Goal: Information Seeking & Learning: Understand process/instructions

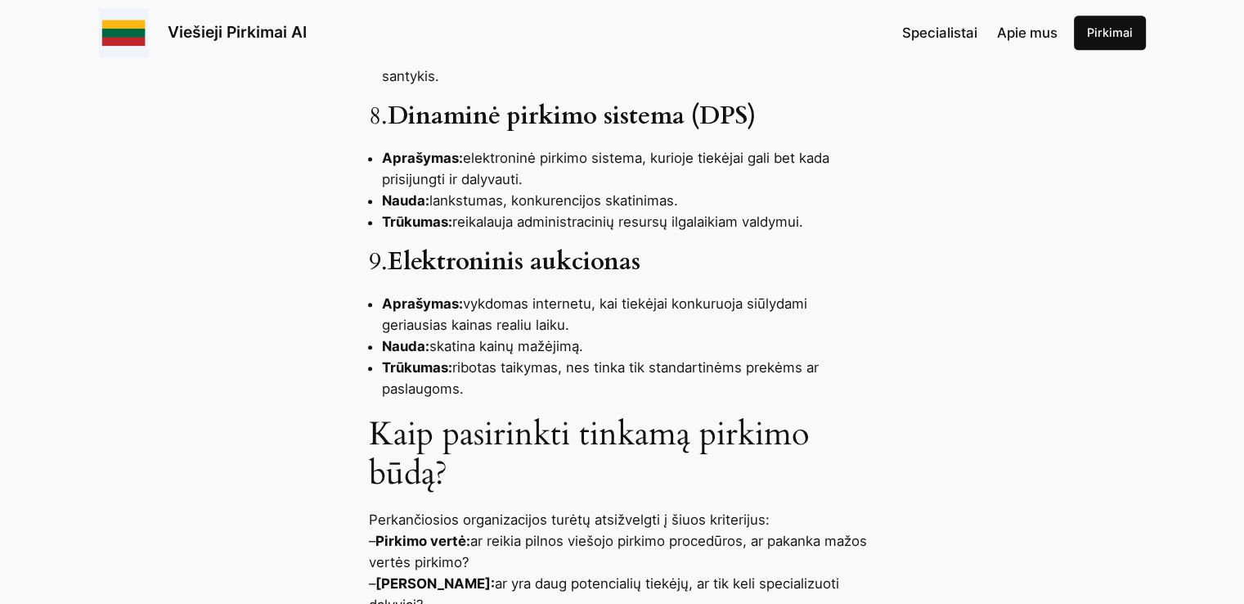
scroll to position [1793, 0]
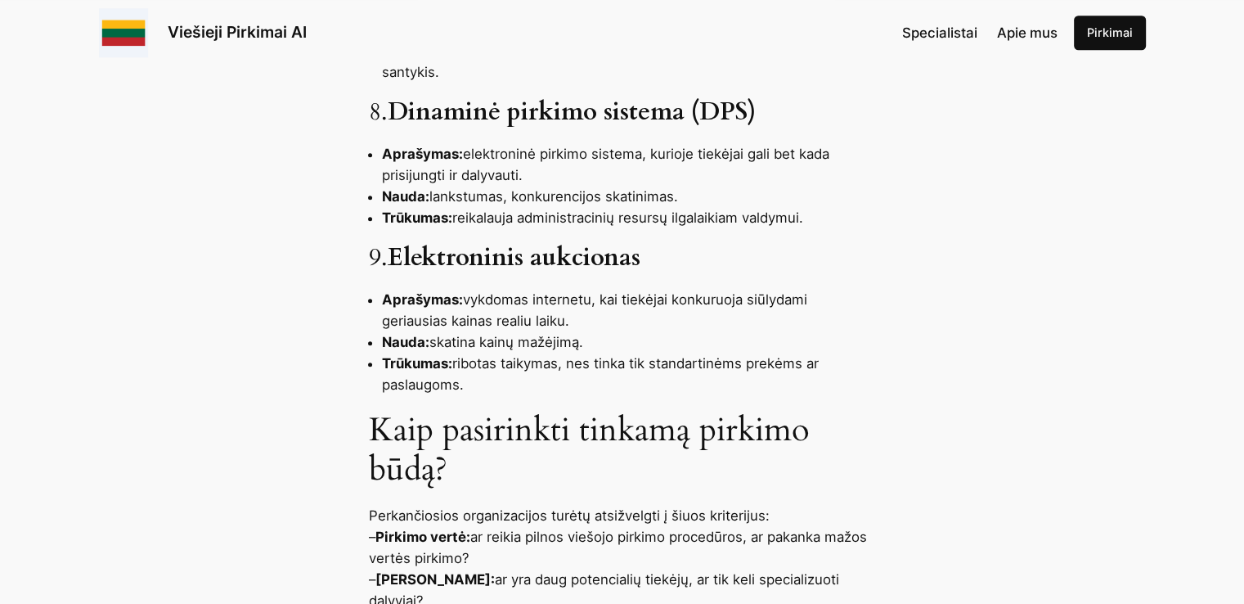
drag, startPoint x: 469, startPoint y: 297, endPoint x: 569, endPoint y: 316, distance: 102.4
click at [569, 316] on li "Aprašymas: vykdomas internetu, kai tiekėjai konkuruoja siūlydami geriausias kai…" at bounding box center [629, 310] width 494 height 43
copy li "vykdomas internetu, kai tiekėjai konkuruoja siūlydami geriausias kainas realiu …"
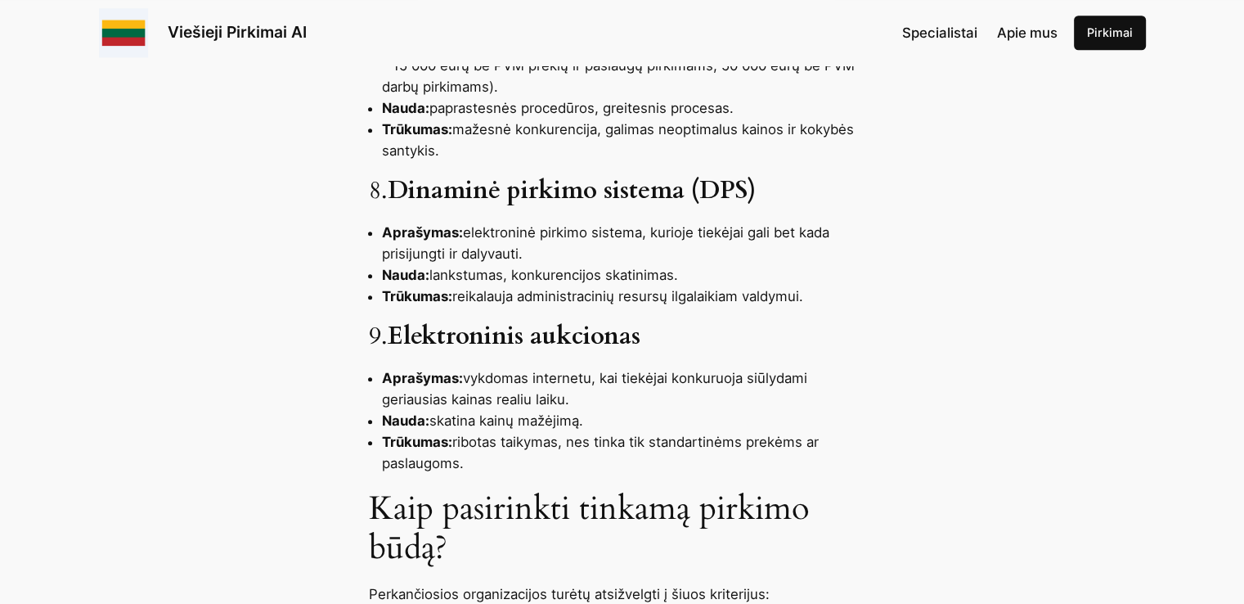
scroll to position [1684, 0]
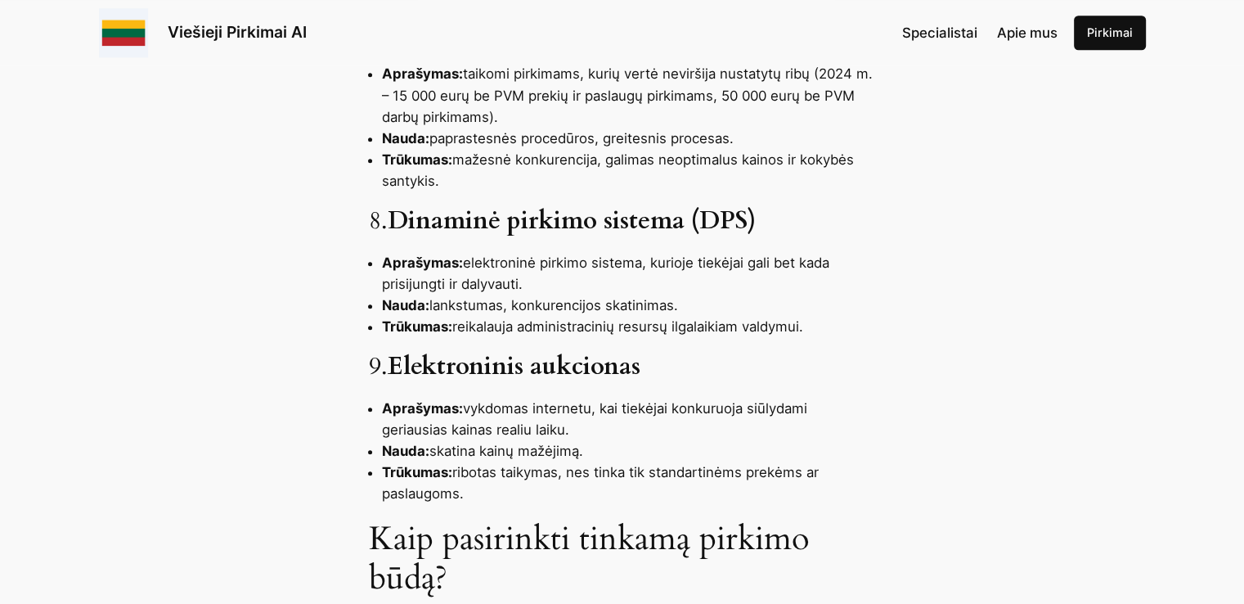
click at [336, 409] on div "Viešieji pirkimai Lietuvoje vykdomi laikantis Viešųjų pirkimų įstatymo (VPĮ) ir…" at bounding box center [622, 138] width 1244 height 2390
drag, startPoint x: 465, startPoint y: 262, endPoint x: 536, endPoint y: 286, distance: 75.0
click at [536, 286] on li "Aprašymas: elektroninė pirkimo sistema, kurioje tiekėjai gali bet kada prisijun…" at bounding box center [629, 273] width 494 height 43
copy li "elektroninė pirkimo sistema, kurioje tiekėjai gali bet kada prisijungti ir daly…"
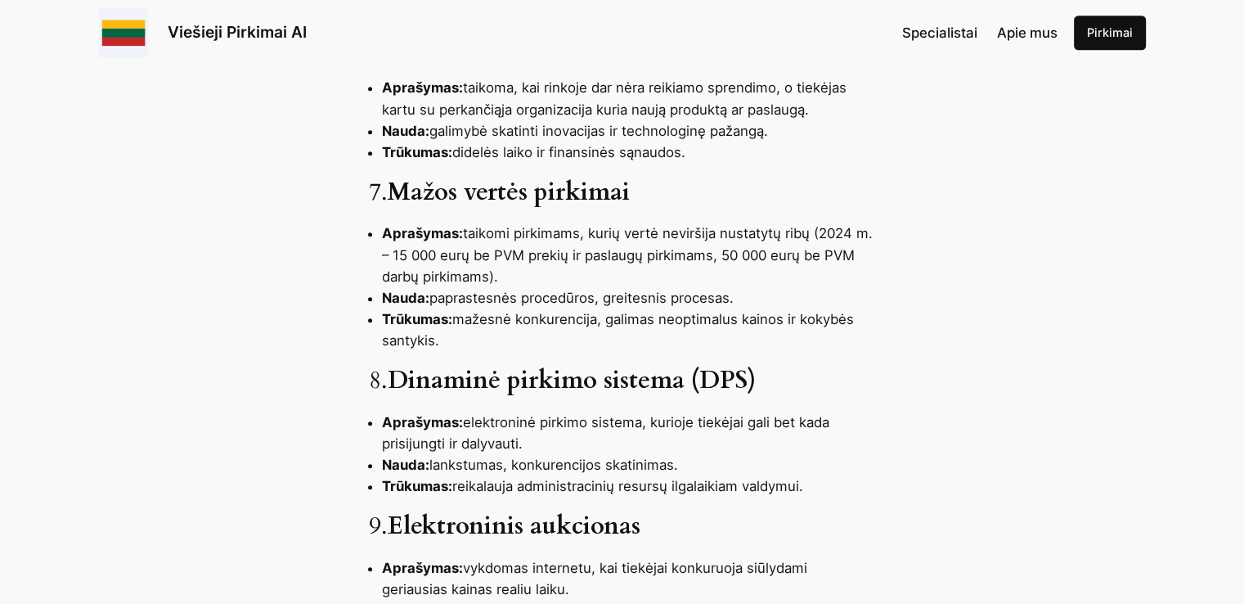
scroll to position [1459, 0]
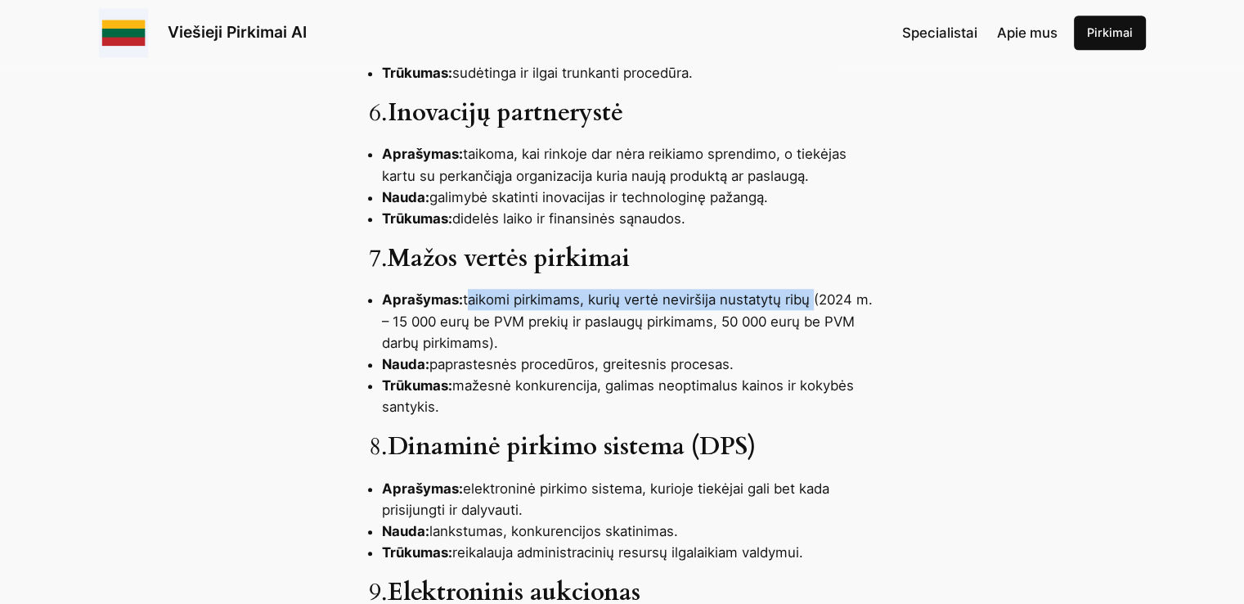
drag, startPoint x: 467, startPoint y: 302, endPoint x: 812, endPoint y: 304, distance: 344.4
click at [812, 304] on li "Aprašymas: taikomi pirkimams, kurių vertė neviršija nustatytų ribų (2024 m. – 1…" at bounding box center [629, 321] width 494 height 64
copy li "taikomi pirkimams, kurių vertė neviršija nustatytų ribų"
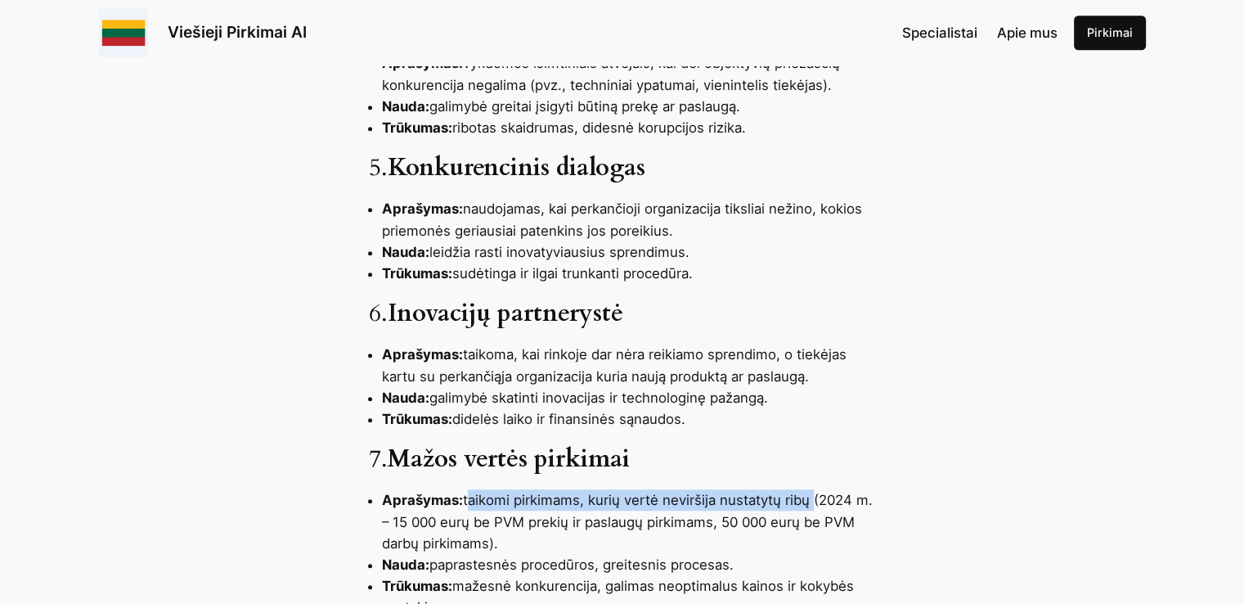
scroll to position [1167, 0]
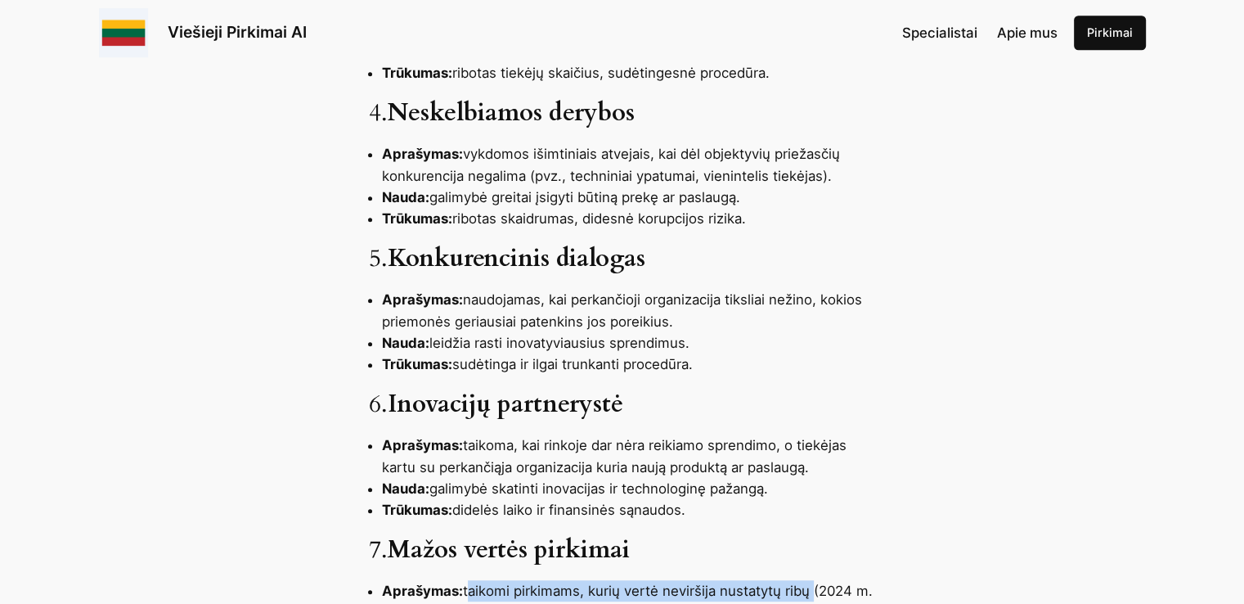
drag, startPoint x: 465, startPoint y: 299, endPoint x: 677, endPoint y: 315, distance: 212.5
click at [677, 315] on li "Aprašymas: naudojamas, kai perkančioji organizacija tiksliai nežino, kokios pri…" at bounding box center [629, 310] width 494 height 43
copy li "naudojamas, kai perkančioji organizacija tiksliai nežino, kokios priemonės geri…"
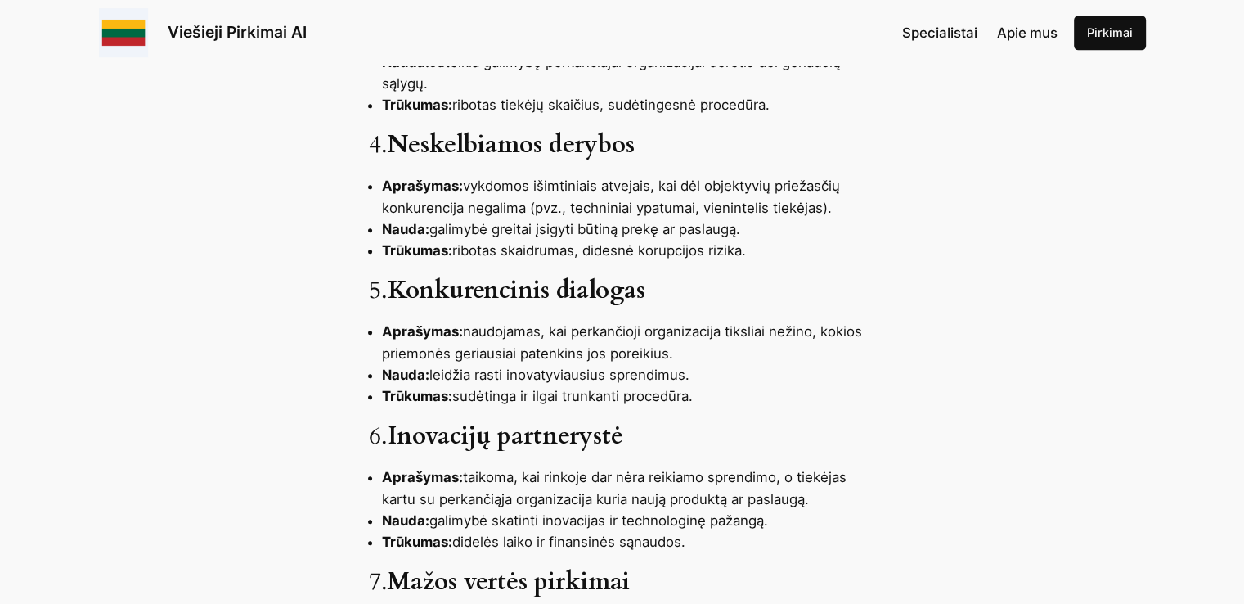
scroll to position [1135, 0]
drag, startPoint x: 468, startPoint y: 187, endPoint x: 836, endPoint y: 202, distance: 368.5
click at [836, 202] on li "Aprašymas: vykdomos išimtiniais atvejais, kai dėl objektyvių priežasčių konkure…" at bounding box center [629, 197] width 494 height 43
copy li "vykdomos išimtiniais atvejais, kai dėl objektyvių priežasčių konkurencija negal…"
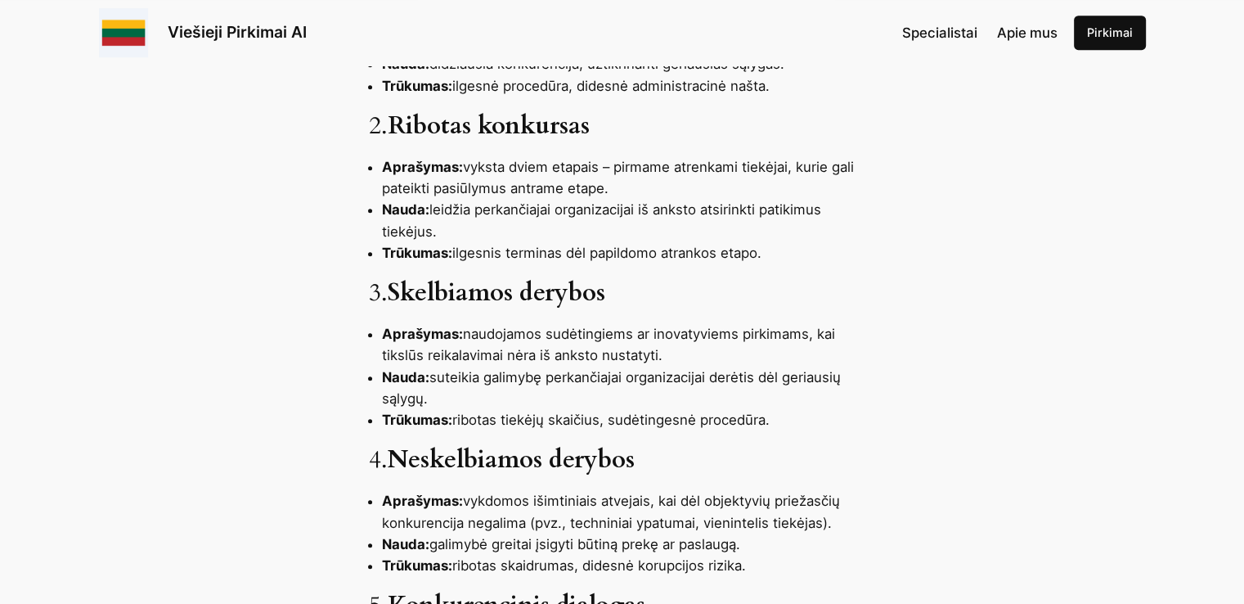
scroll to position [813, 0]
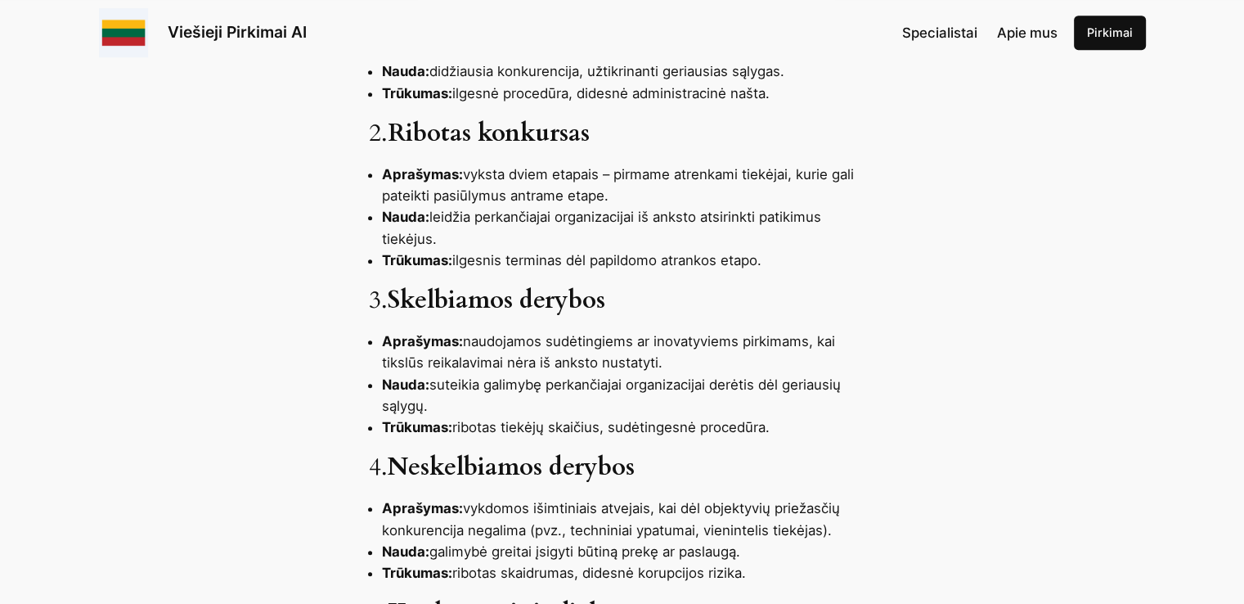
drag, startPoint x: 467, startPoint y: 341, endPoint x: 688, endPoint y: 372, distance: 223.1
click at [688, 372] on li "Aprašymas: naudojamos sudėtingiems ar inovatyviems pirkimams, kai tikslūs reika…" at bounding box center [629, 352] width 494 height 43
copy li "naudojamos sudėtingiems ar inovatyviems pirkimams, kai tikslūs reikalavimai nėr…"
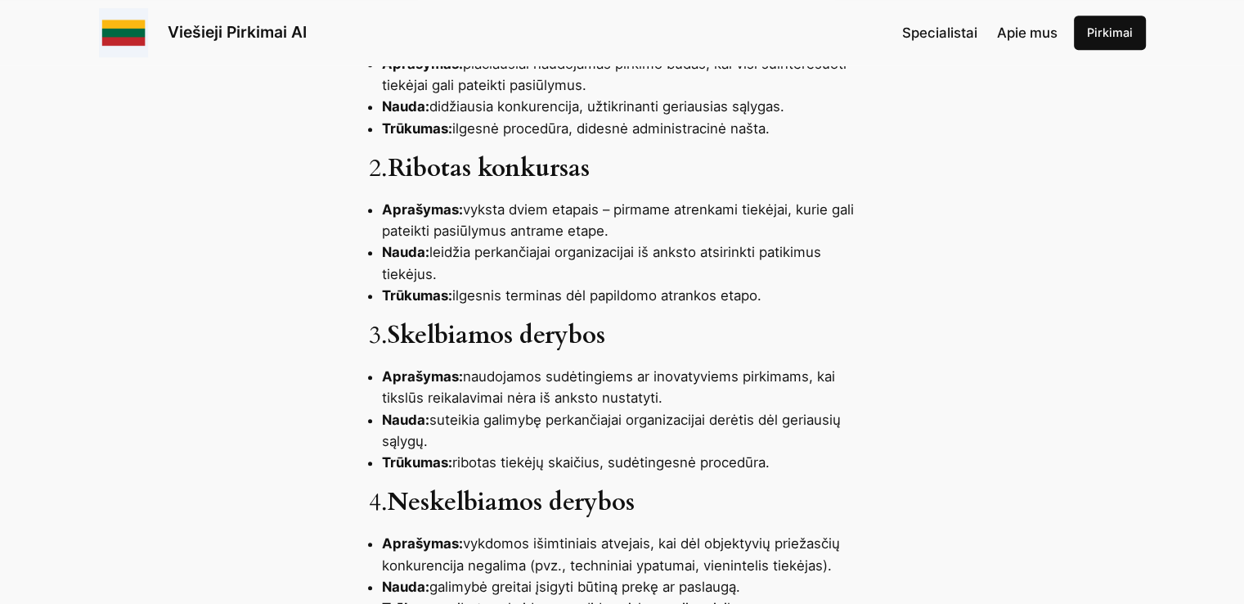
scroll to position [776, 0]
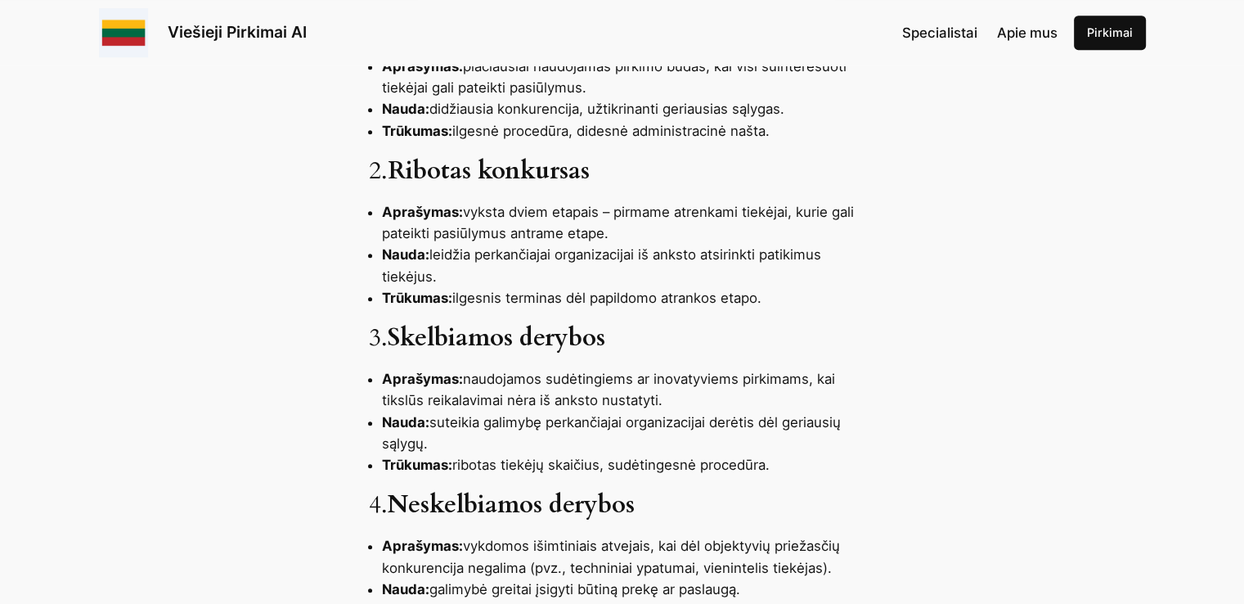
drag, startPoint x: 467, startPoint y: 209, endPoint x: 678, endPoint y: 230, distance: 212.1
click at [678, 230] on li "Aprašymas: vyksta dviem etapais – pirmame atrenkami tiekėjai, kurie gali pateik…" at bounding box center [629, 222] width 494 height 43
copy li "vyksta dviem etapais – pirmame atrenkami tiekėjai, kurie gali pateikti pasiūlym…"
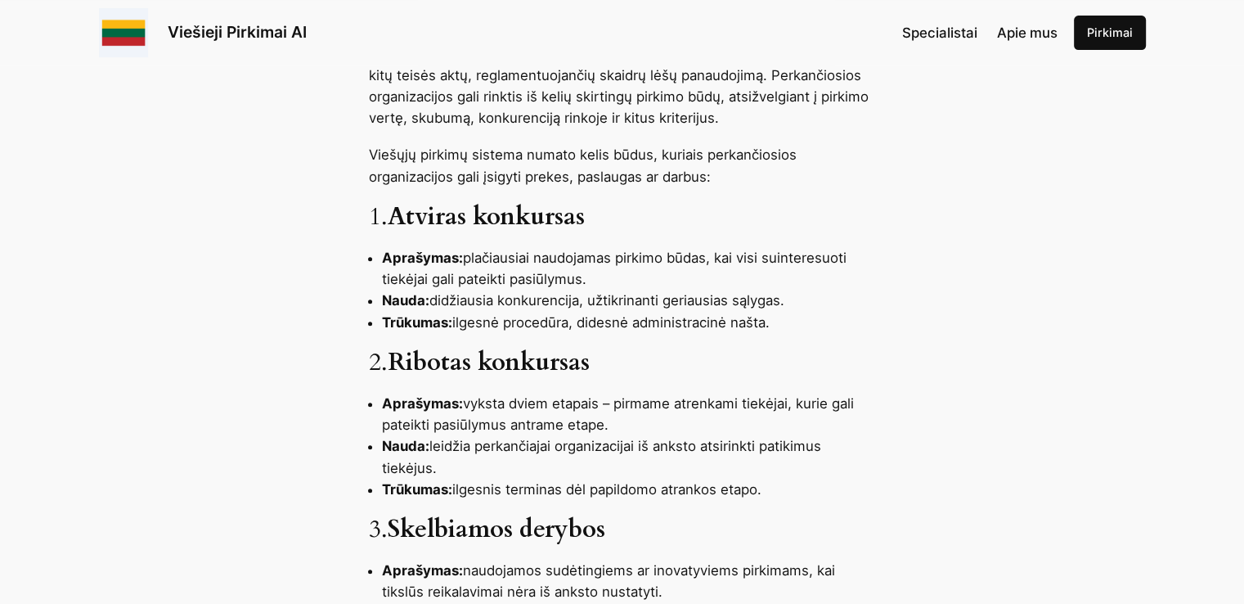
scroll to position [582, 0]
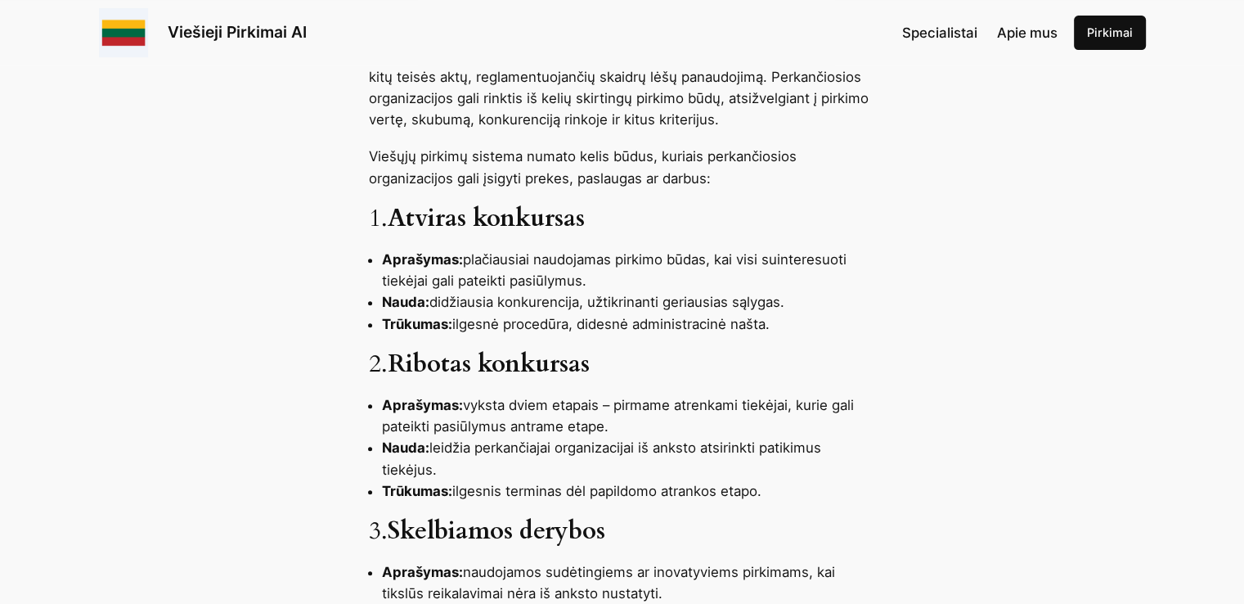
drag, startPoint x: 466, startPoint y: 263, endPoint x: 596, endPoint y: 285, distance: 131.0
click at [596, 285] on li "Aprašymas: plačiausiai naudojamas pirkimo būdas, kai visi suinteresuoti tiekėja…" at bounding box center [629, 270] width 494 height 43
copy li "plačiausiai naudojamas pirkimo būdas, kai visi suinteresuoti tiekėjai gali pate…"
